Goal: Transaction & Acquisition: Purchase product/service

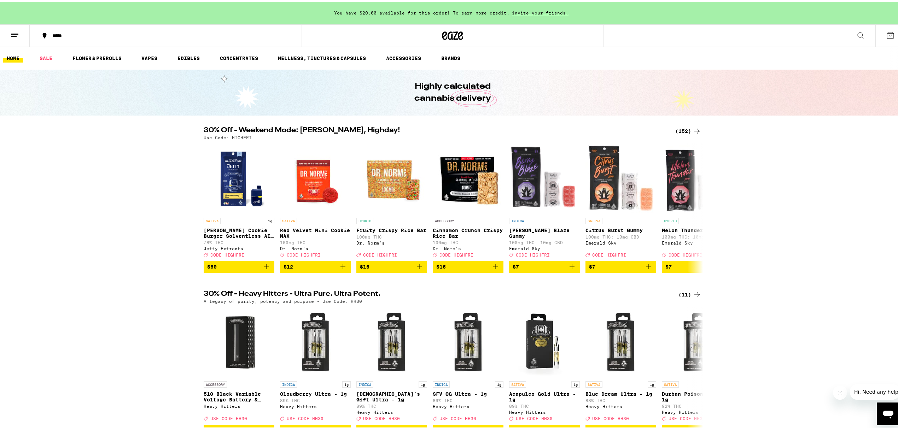
click at [694, 127] on icon at bounding box center [697, 129] width 8 height 8
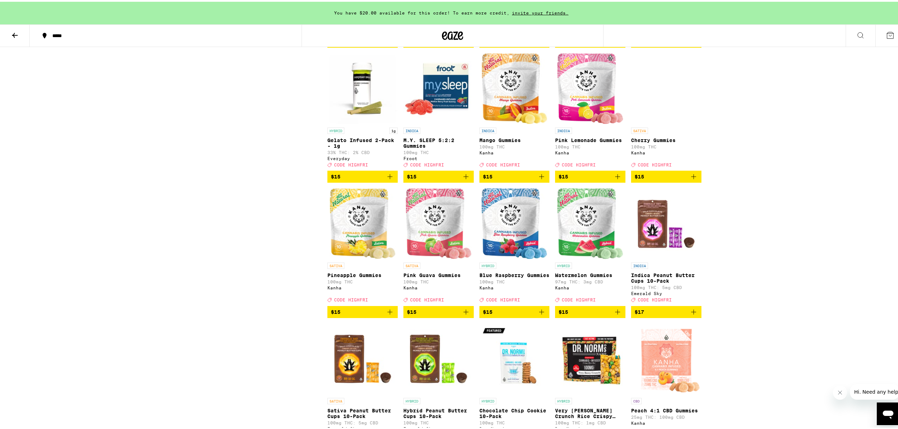
scroll to position [1320, 0]
